Goal: Information Seeking & Learning: Learn about a topic

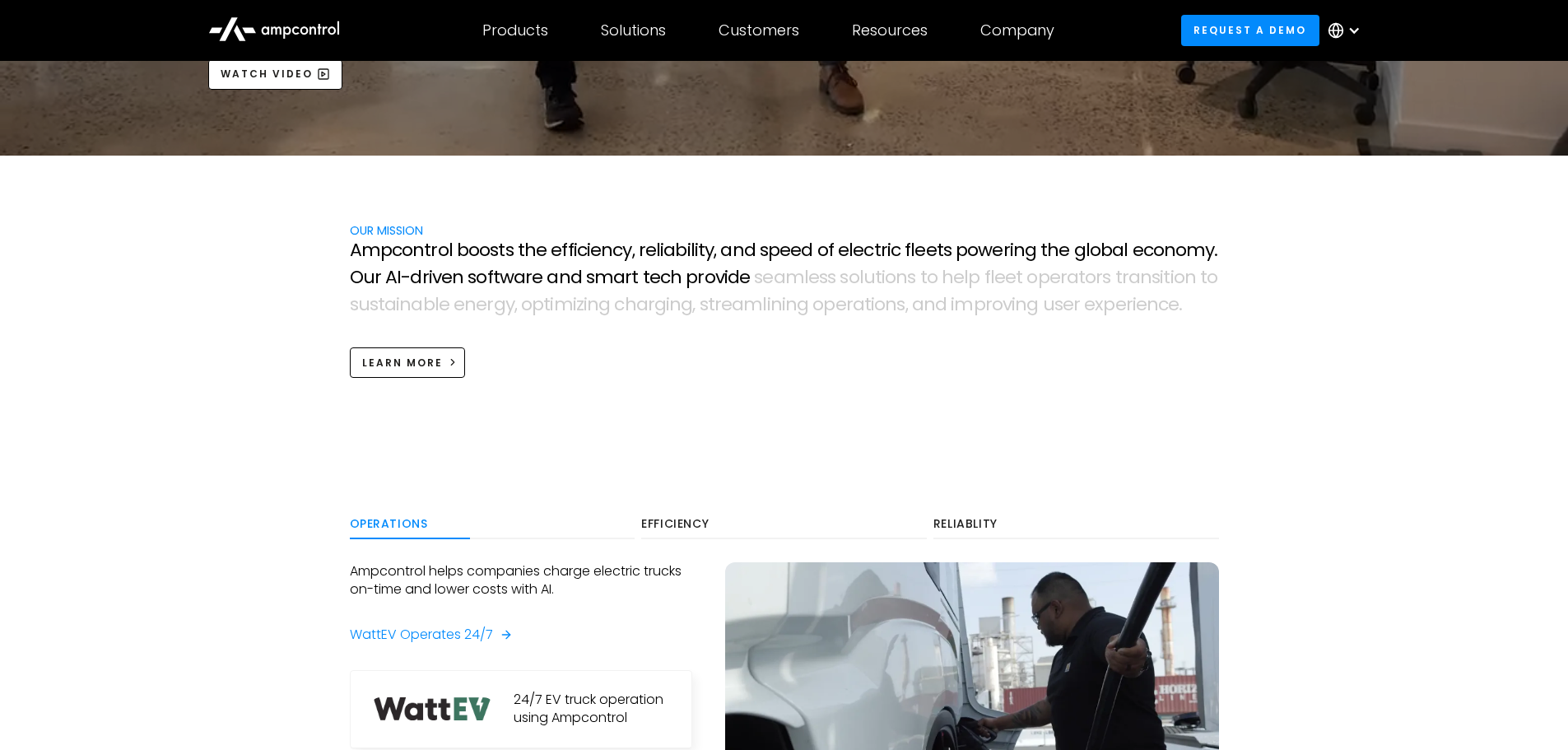
scroll to position [659, 0]
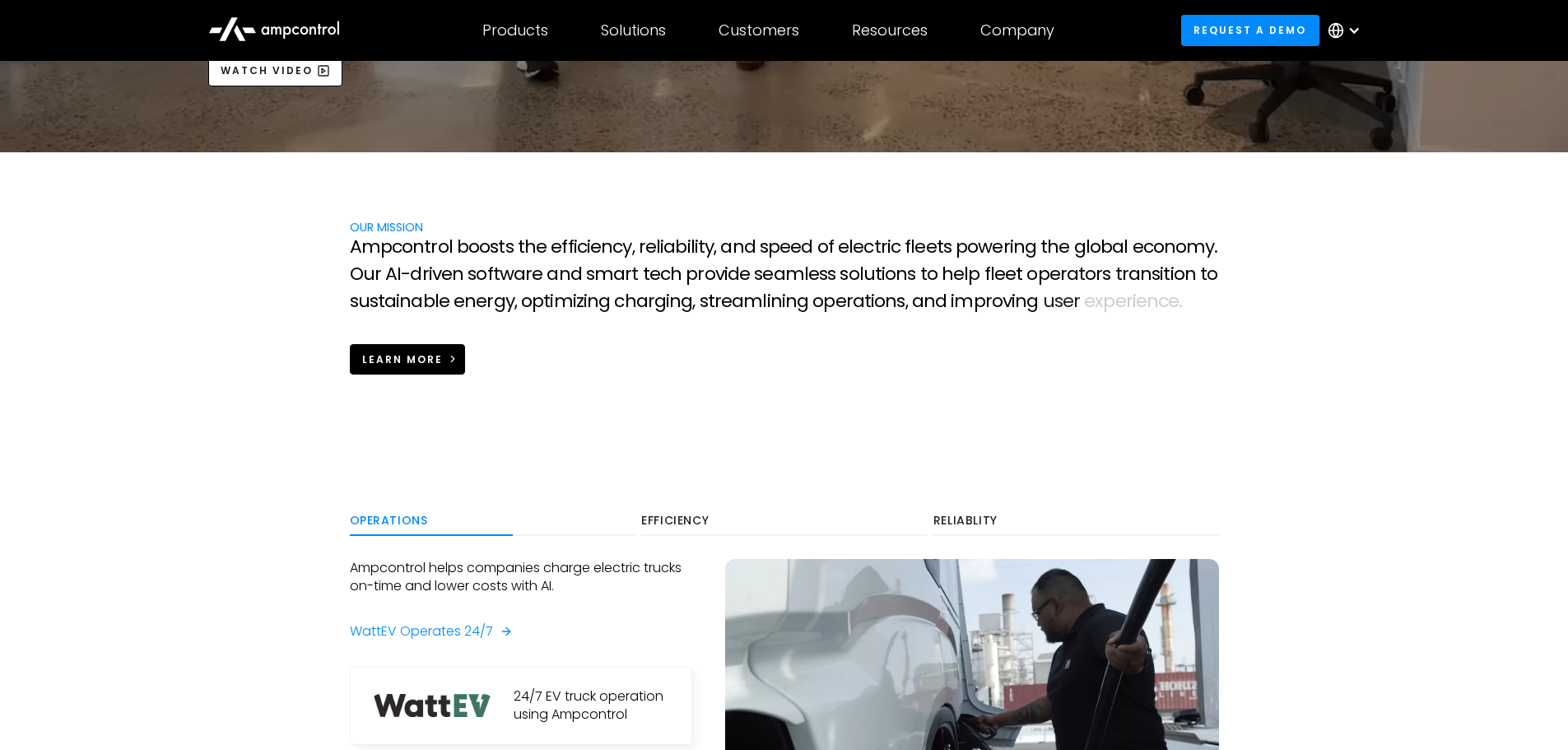
click at [446, 369] on link "Learn more" at bounding box center [408, 360] width 116 height 31
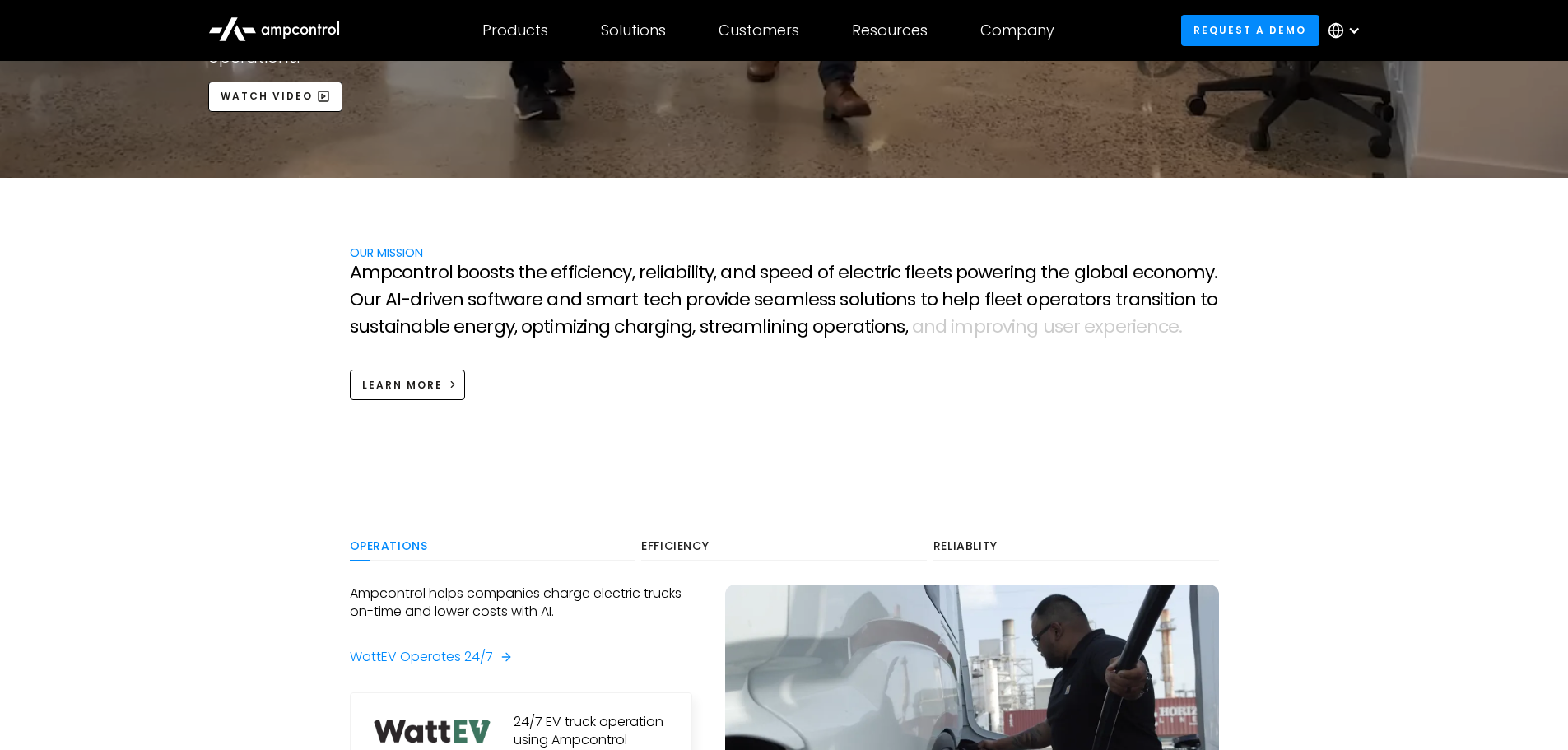
scroll to position [659, 0]
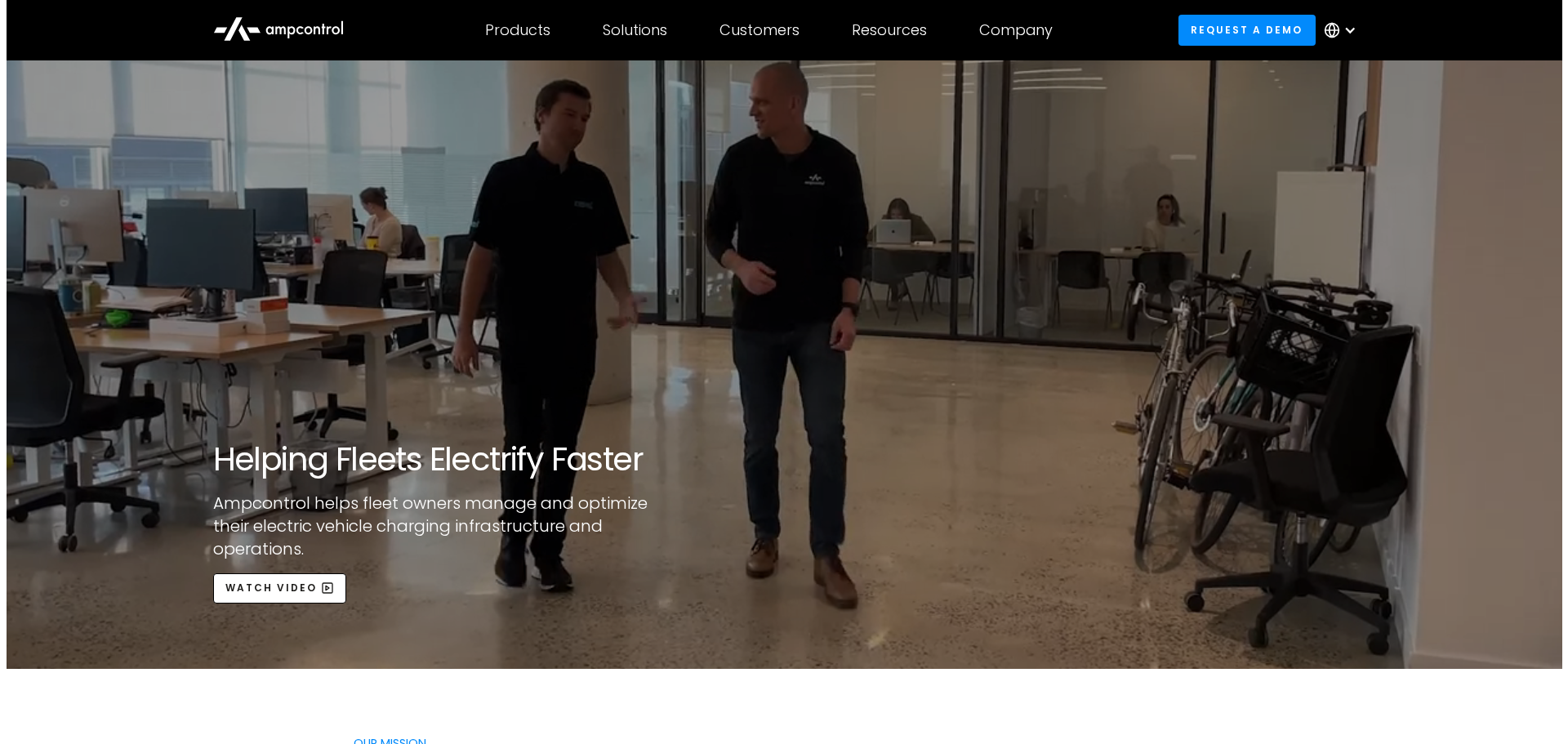
scroll to position [164, 0]
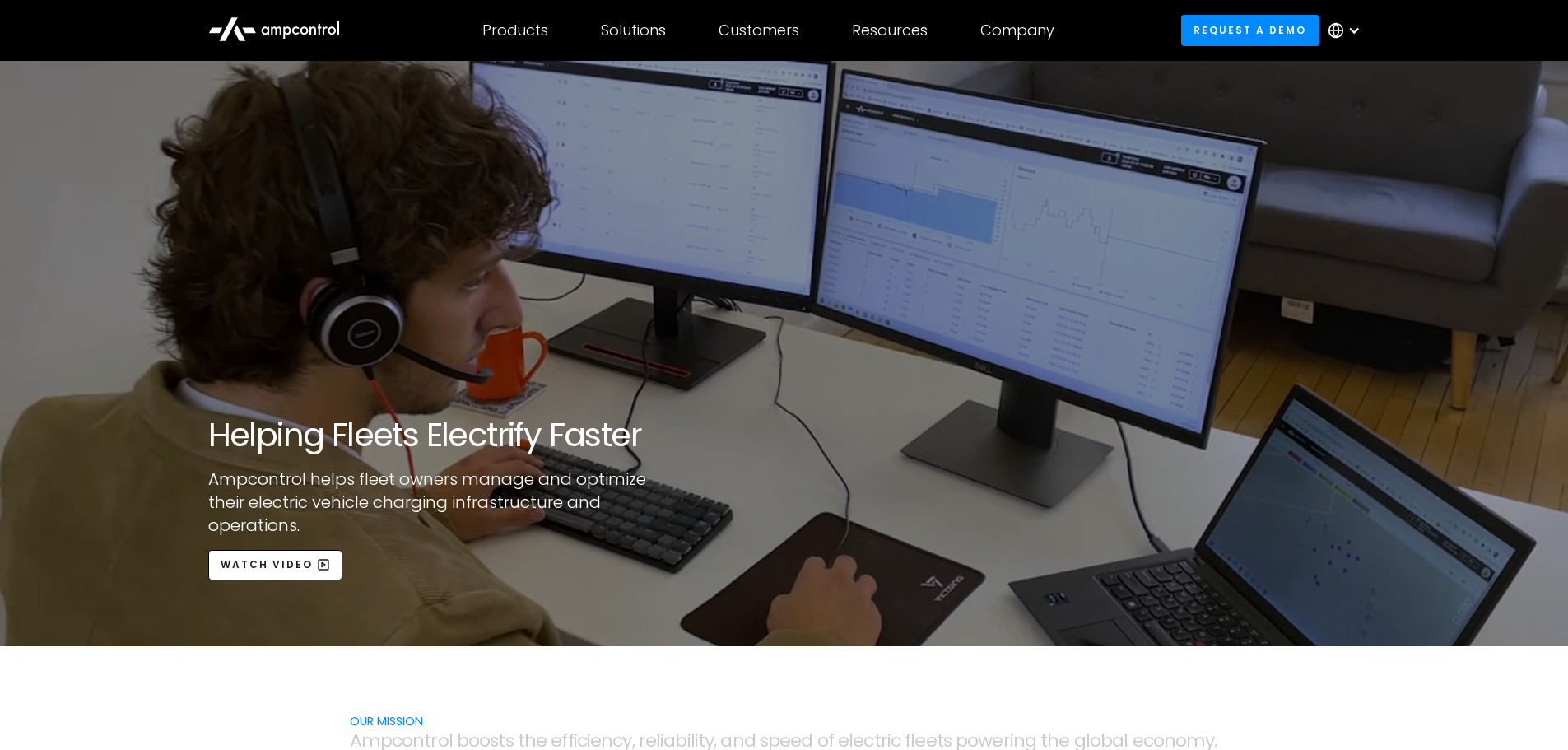
click at [283, 568] on div "open lightbox" at bounding box center [784, 272] width 1568 height 750
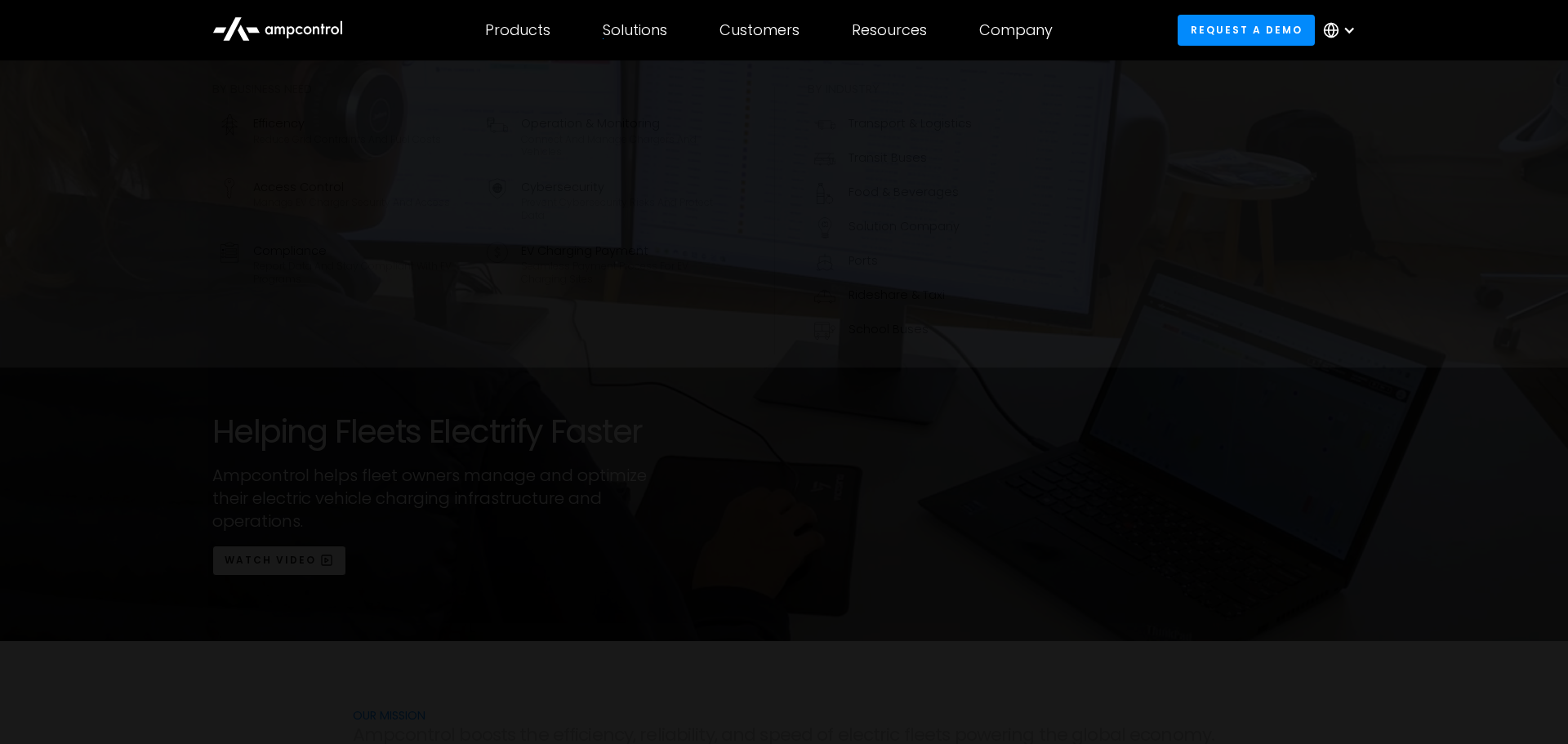
click at [645, 17] on div "Solutions By business need Efficency Reduce grid contraints and fuel costs Oper…" at bounding box center [635, 30] width 117 height 57
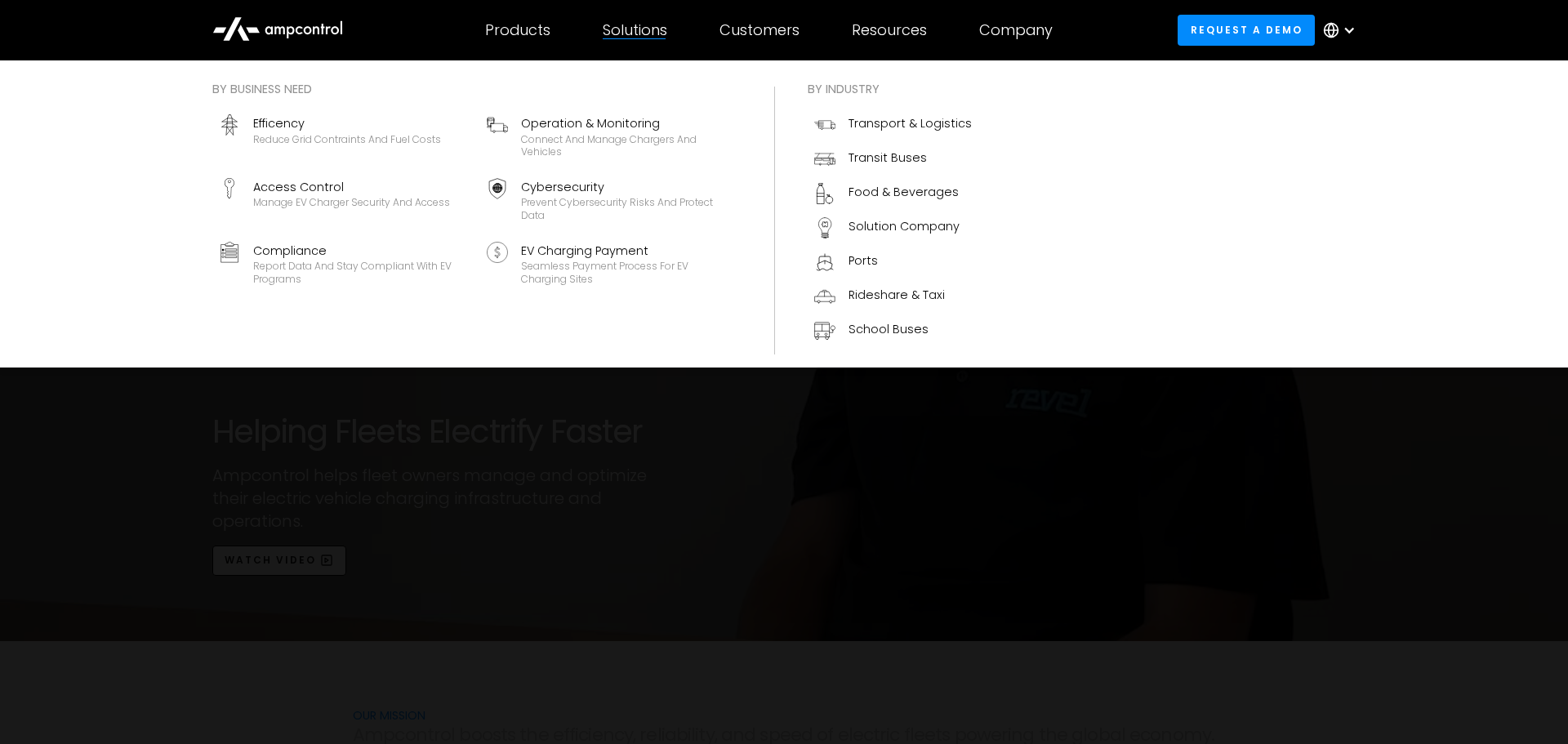
click at [641, 26] on div "Solutions" at bounding box center [635, 30] width 64 height 18
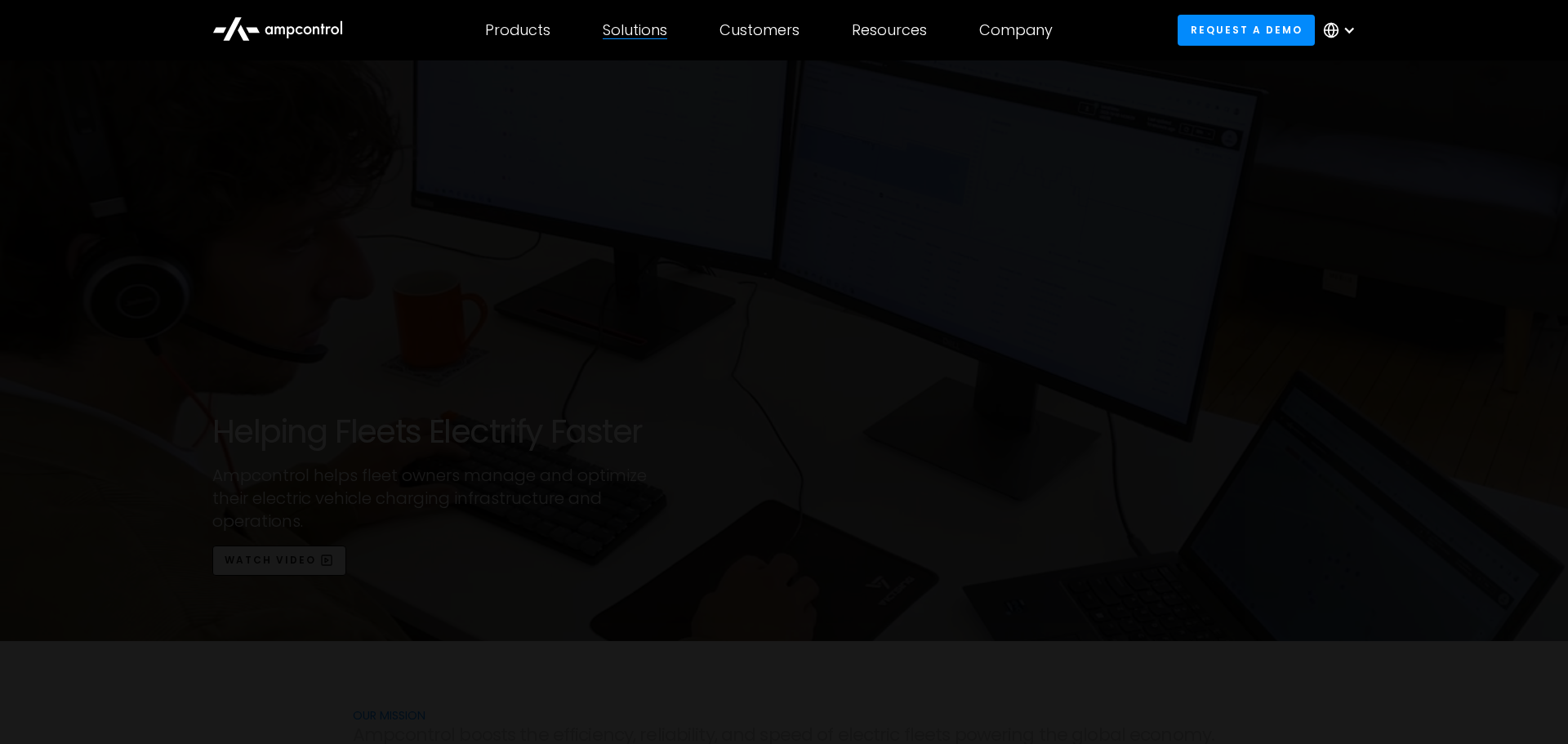
click at [641, 26] on div "Solutions" at bounding box center [635, 30] width 64 height 18
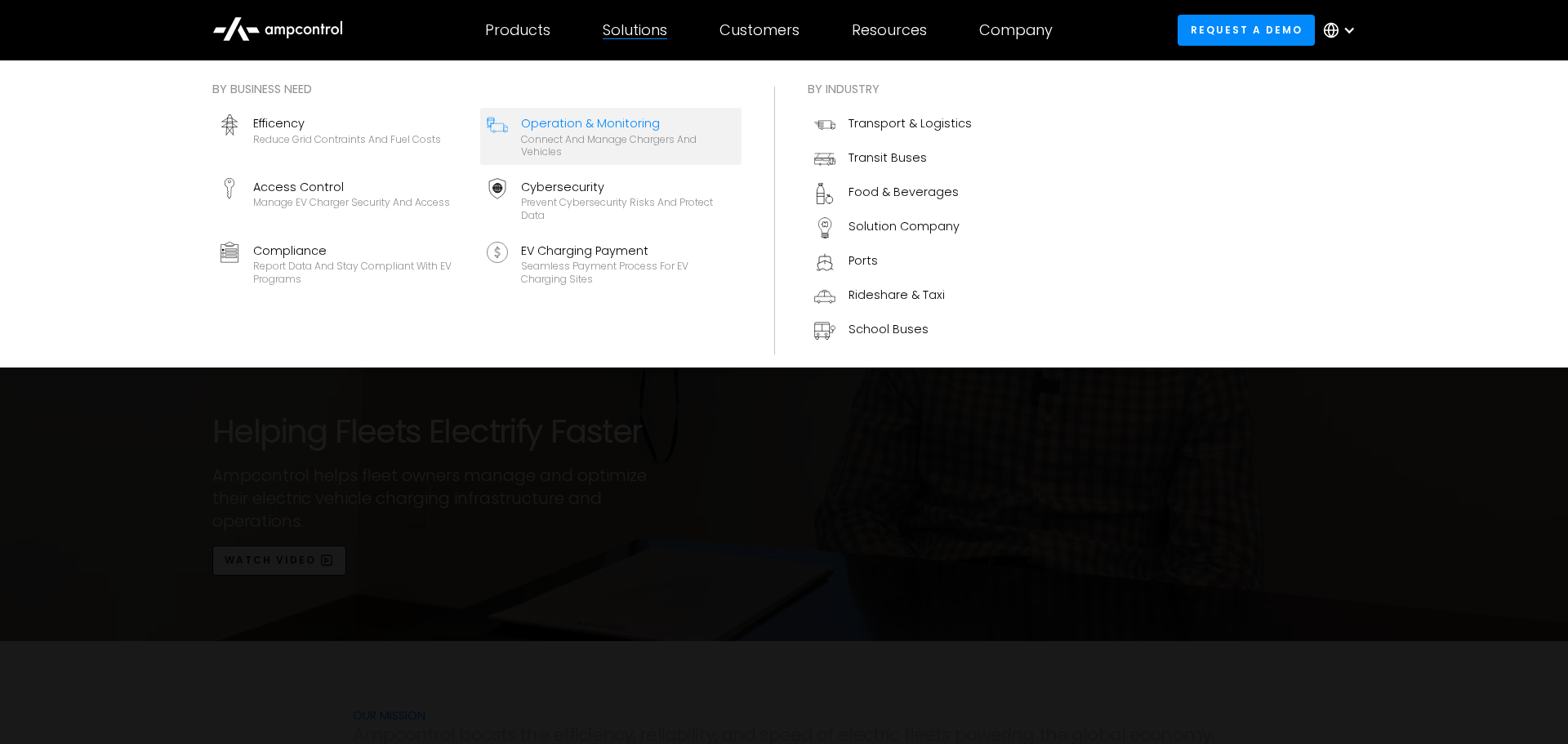
click at [566, 124] on div "Operation & Monitoring" at bounding box center [628, 123] width 214 height 18
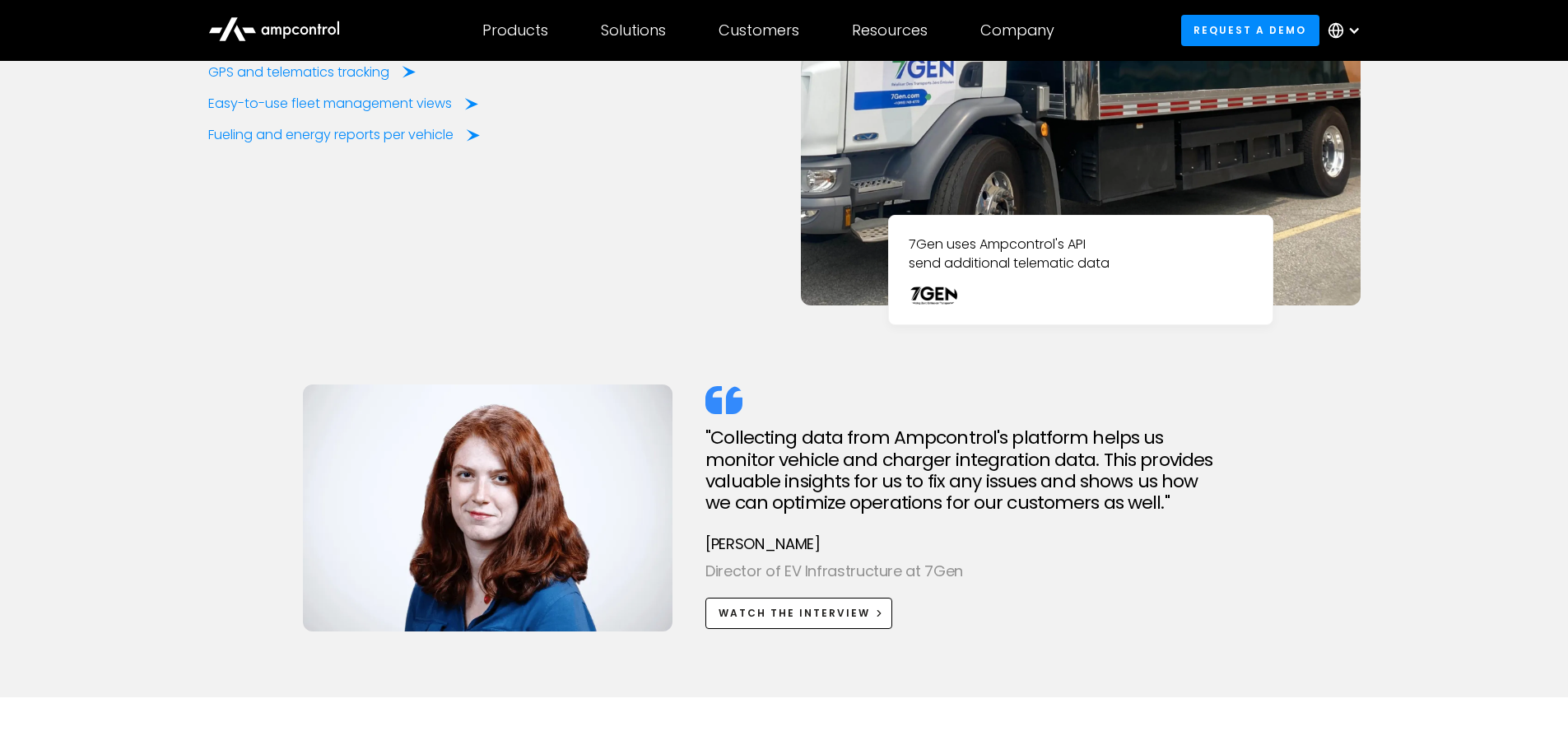
scroll to position [2552, 0]
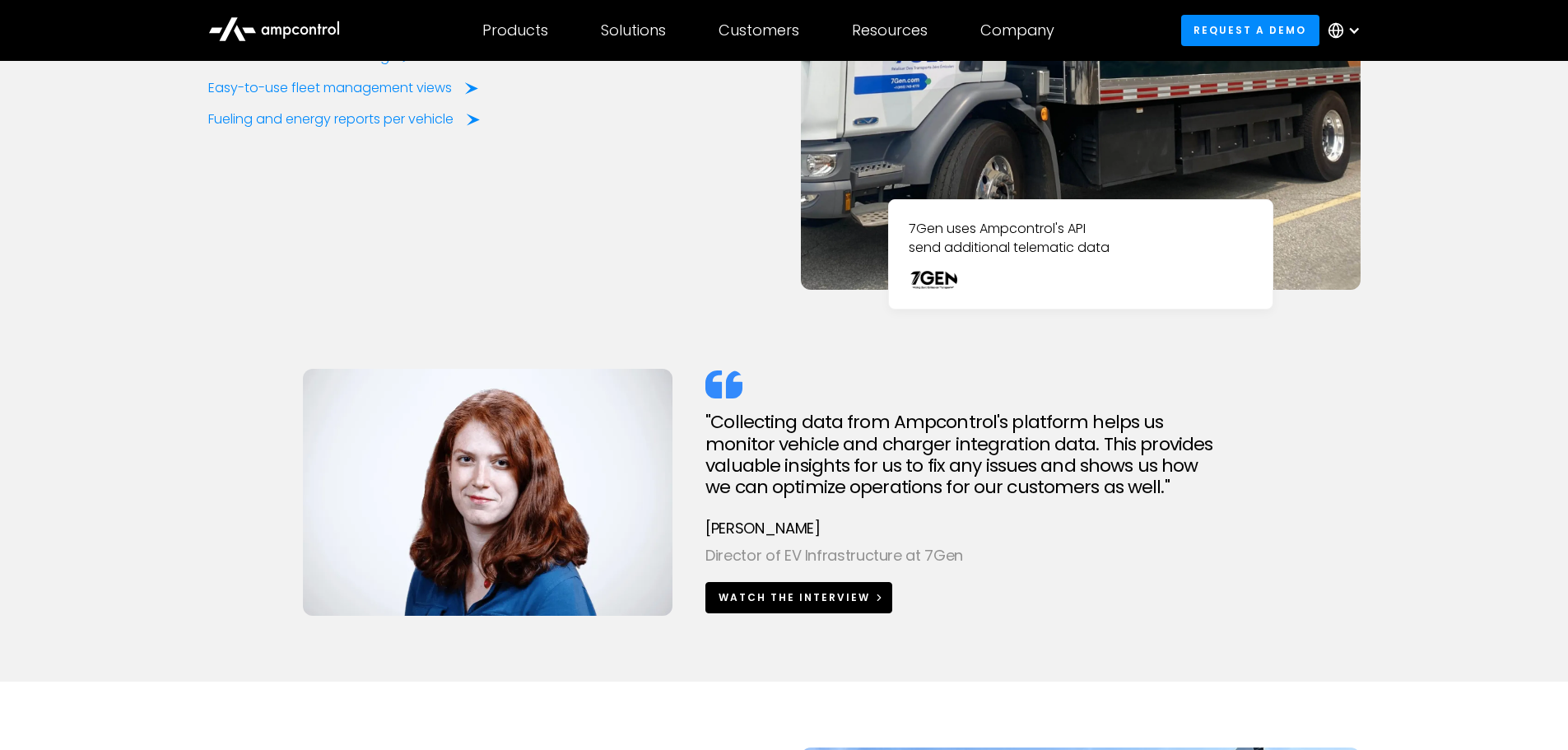
click at [812, 595] on div "Watch The Interview" at bounding box center [793, 597] width 151 height 15
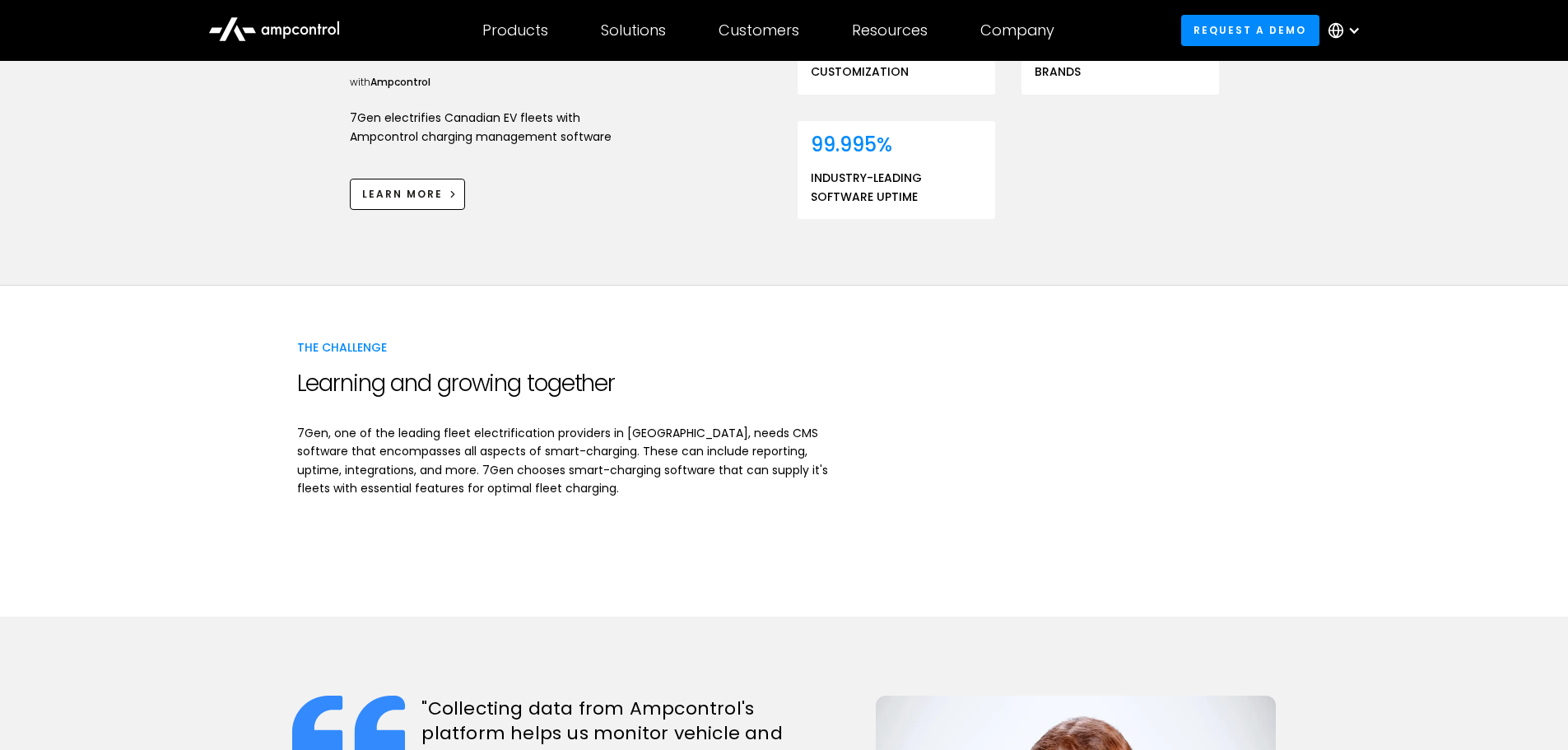
scroll to position [741, 0]
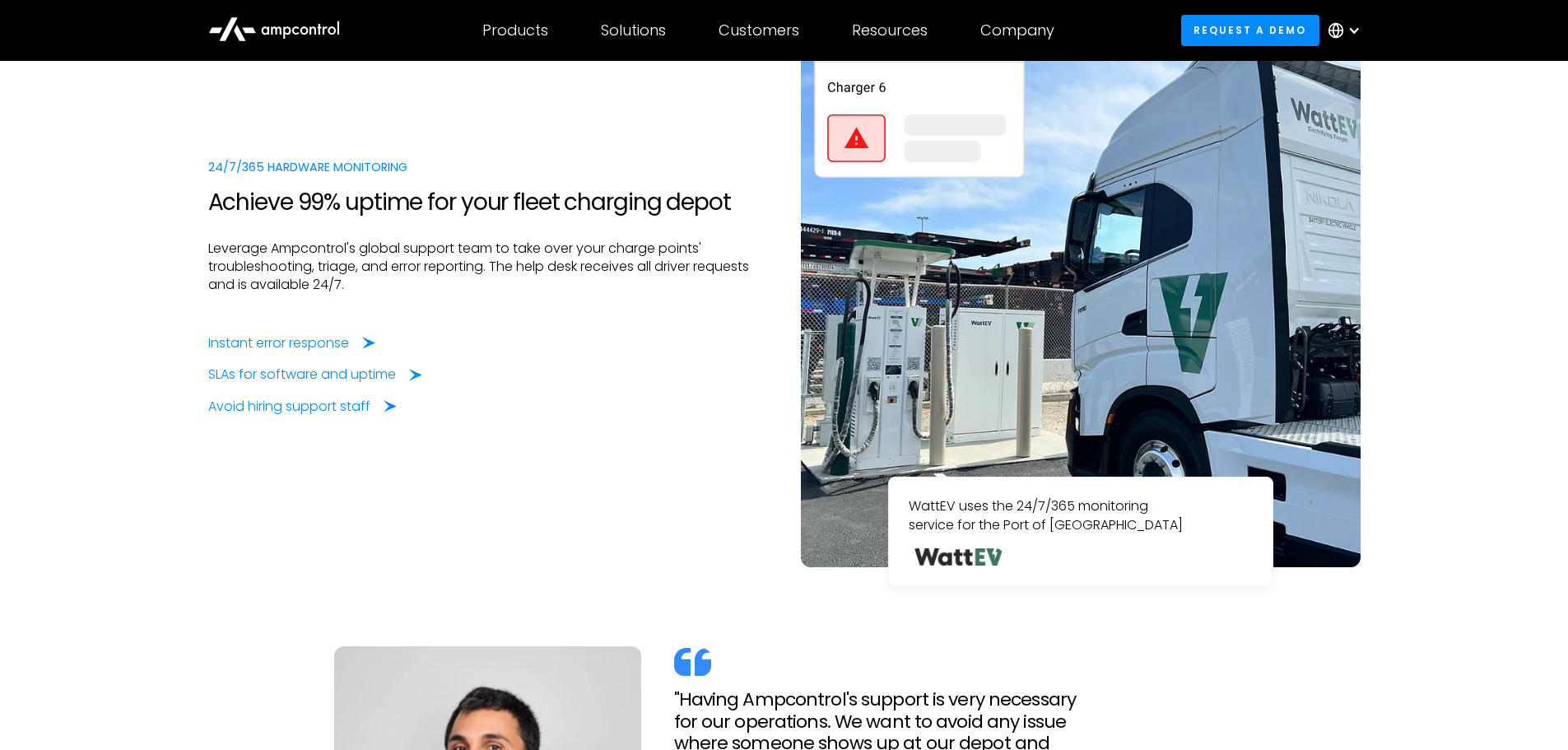
scroll to position [3293, 0]
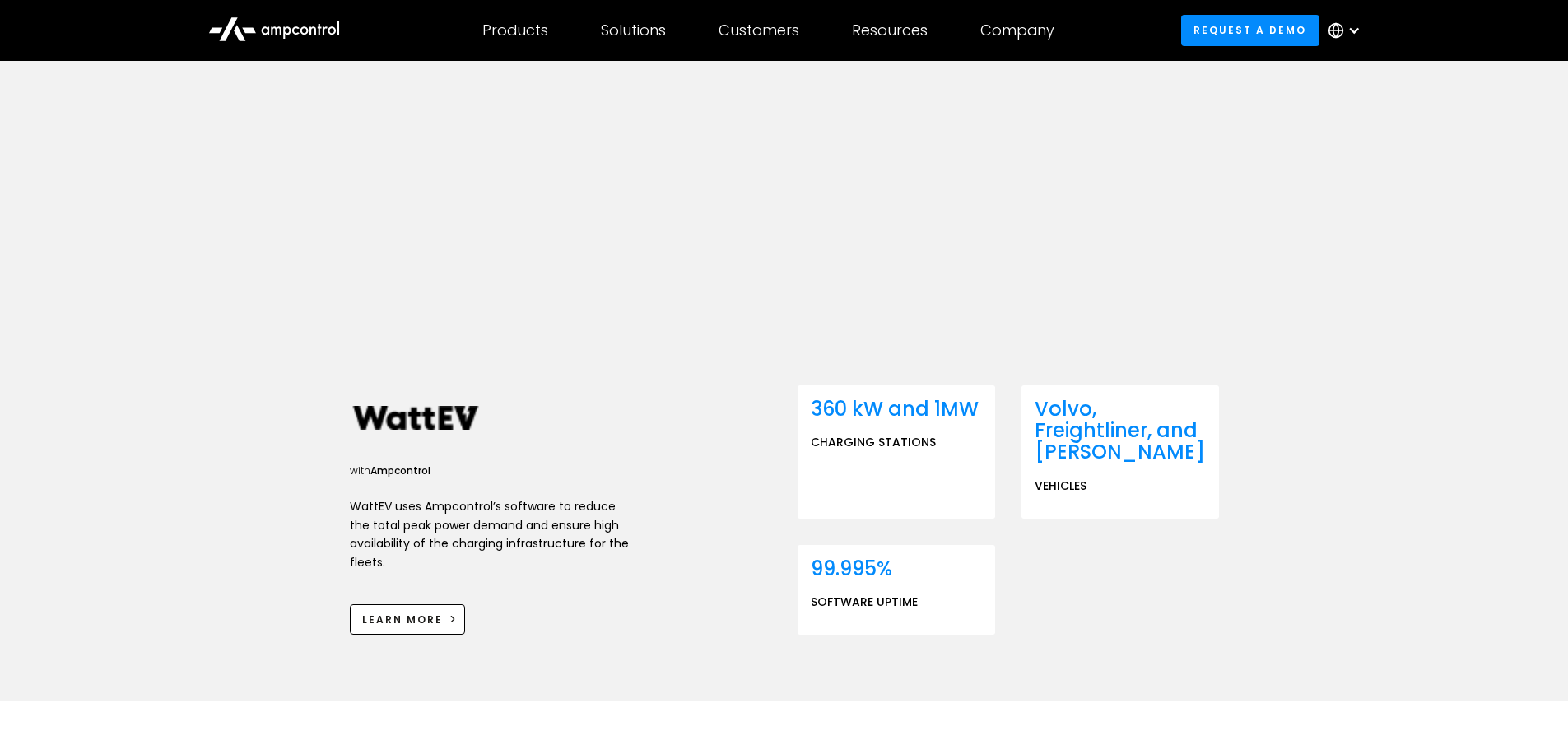
scroll to position [329, 0]
